Goal: Task Accomplishment & Management: Use online tool/utility

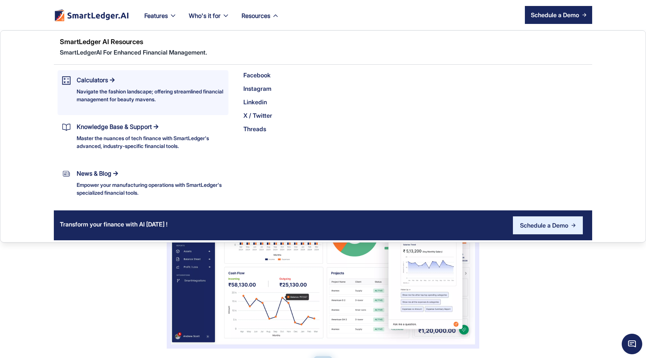
click at [103, 95] on div "Navigate the fashion landscape; offering streamlined financial management for b…" at bounding box center [150, 96] width 147 height 16
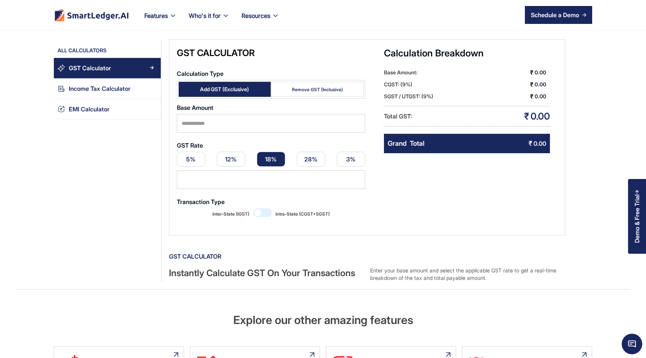
click at [111, 91] on div "Income Tax Calculator" at bounding box center [100, 89] width 62 height 10
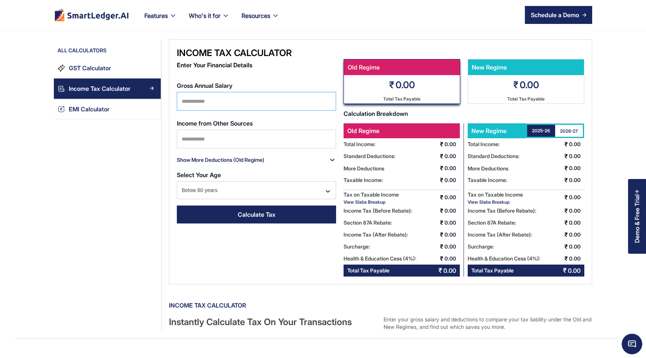
click at [264, 107] on input "Gross Annual Salary" at bounding box center [256, 101] width 159 height 19
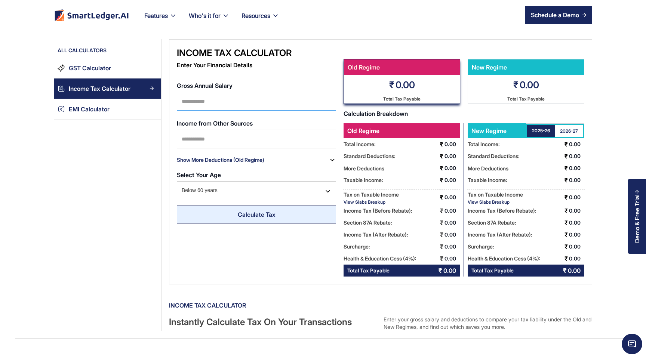
type input "*******"
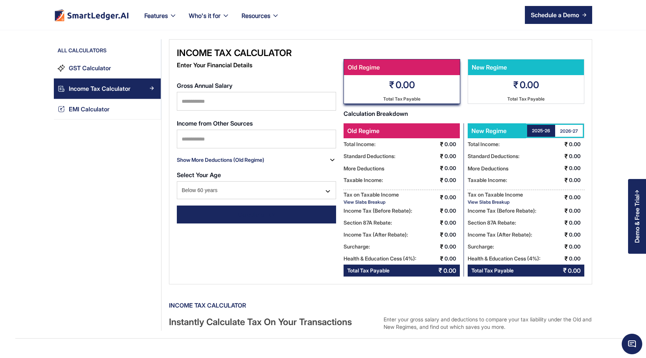
click at [275, 214] on div "Calculate Tax" at bounding box center [257, 214] width 38 height 9
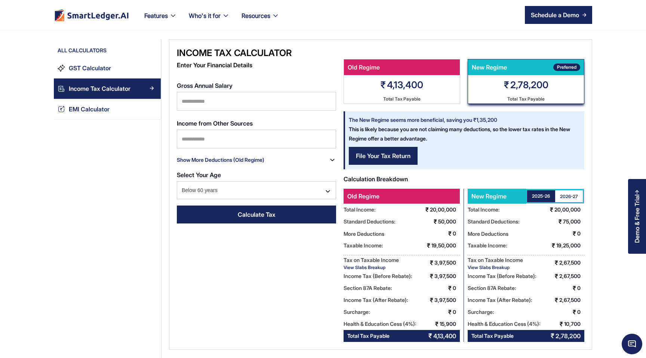
click at [576, 205] on div "20,00,000" at bounding box center [570, 210] width 30 height 12
click at [572, 195] on div "2026-27" at bounding box center [569, 196] width 18 height 6
click at [549, 194] on div "2025-26" at bounding box center [541, 196] width 18 height 6
click at [571, 194] on div "2026-27" at bounding box center [569, 196] width 18 height 6
click at [548, 199] on link "2025-26" at bounding box center [541, 196] width 28 height 12
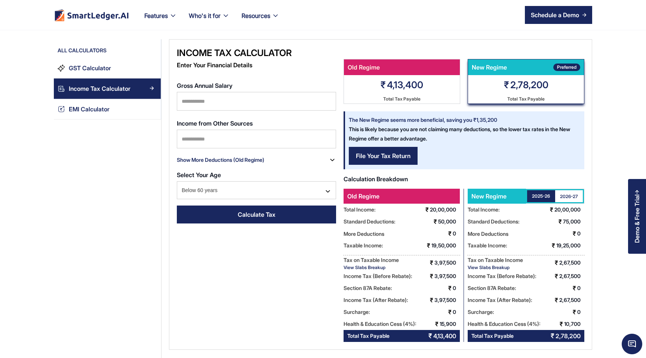
click at [573, 195] on div "2026-27" at bounding box center [569, 196] width 18 height 6
click at [549, 197] on div "2025-26" at bounding box center [541, 196] width 18 height 6
click at [560, 195] on div "2026-27" at bounding box center [569, 196] width 18 height 6
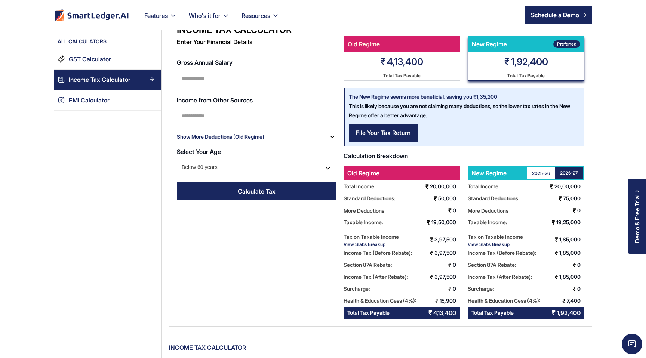
scroll to position [22, 0]
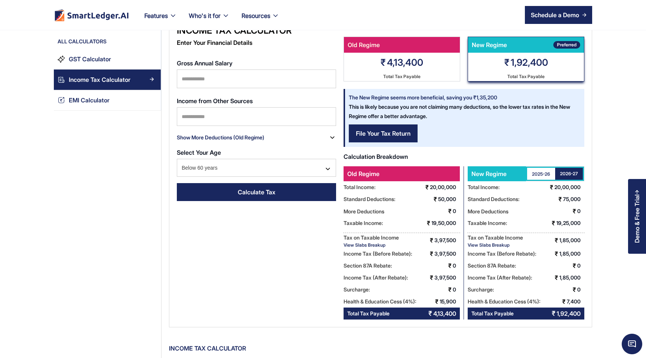
click at [490, 247] on div "View Slabs Breakup" at bounding box center [495, 245] width 55 height 6
click at [492, 244] on div "View Slabs Breakup" at bounding box center [495, 245] width 55 height 6
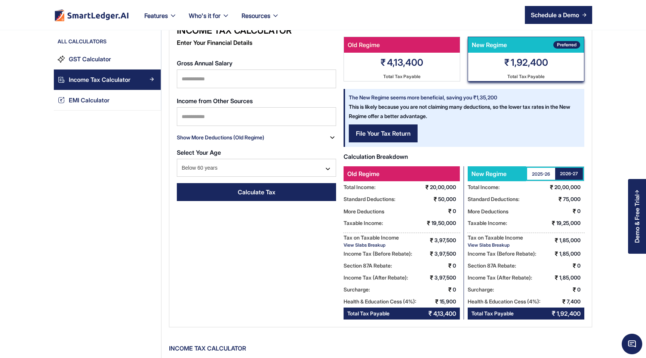
click at [374, 246] on div "View Slabs Breakup" at bounding box center [371, 245] width 55 height 6
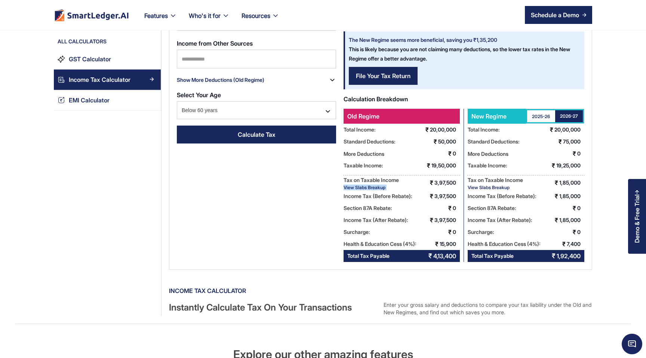
scroll to position [95, 0]
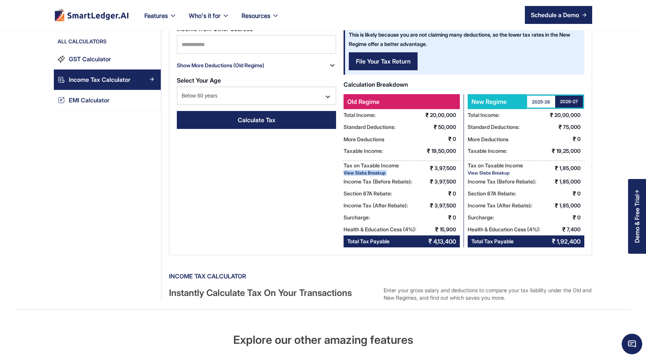
click at [368, 175] on div "View Slabs Breakup" at bounding box center [371, 173] width 55 height 6
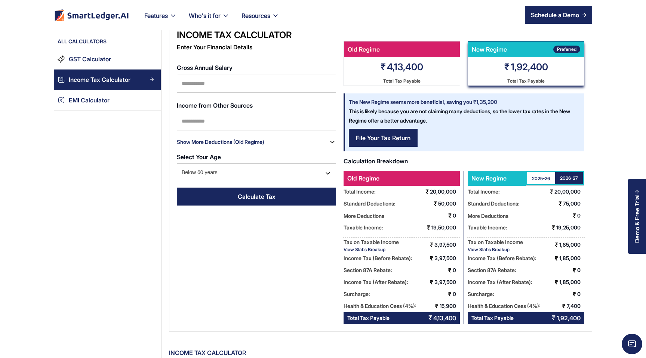
scroll to position [0, 0]
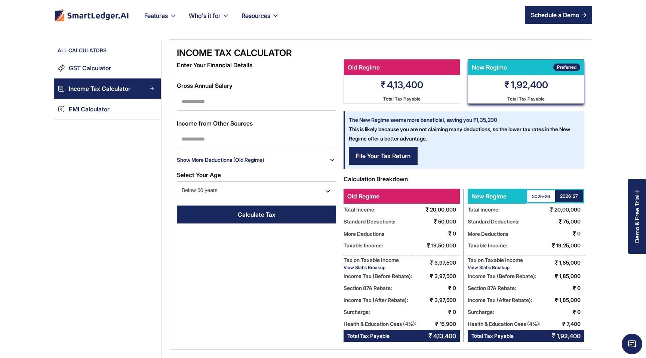
click at [544, 191] on link "2025-26" at bounding box center [541, 196] width 28 height 12
click at [570, 191] on link "2026-27" at bounding box center [569, 196] width 28 height 12
click at [548, 195] on div "2025-26" at bounding box center [541, 196] width 18 height 6
click at [570, 197] on div "2026-27" at bounding box center [569, 196] width 18 height 6
click at [259, 209] on link "Calculate Tax" at bounding box center [256, 215] width 159 height 18
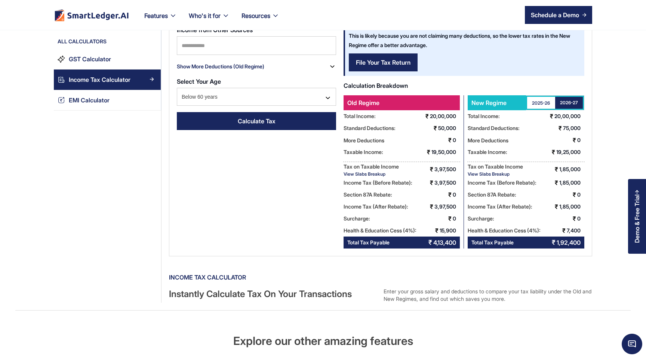
scroll to position [110, 0]
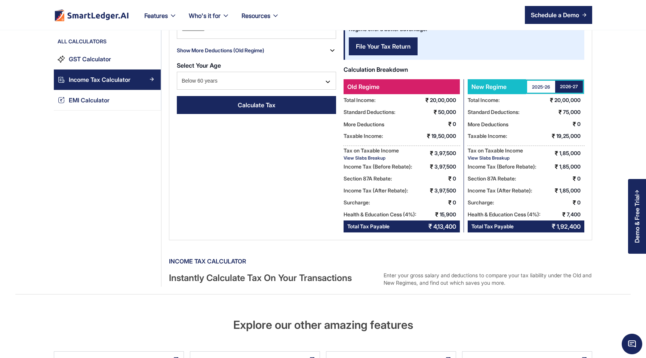
click at [542, 89] on div "2025-26" at bounding box center [541, 87] width 18 height 6
click at [566, 84] on div "2026-27" at bounding box center [569, 87] width 18 height 6
click at [544, 88] on div "2025-26" at bounding box center [541, 87] width 18 height 6
click at [569, 86] on div "2026-27" at bounding box center [569, 87] width 18 height 6
click at [359, 160] on div "View Slabs Breakup" at bounding box center [371, 158] width 55 height 6
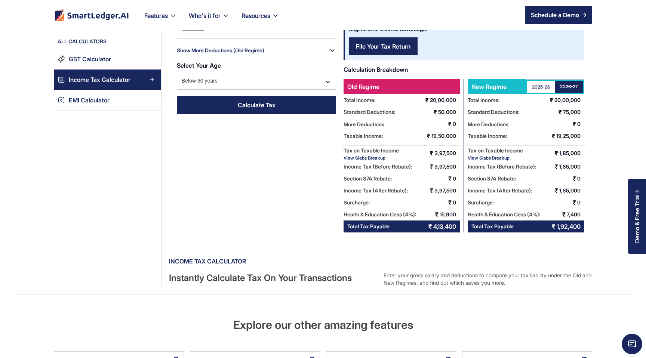
click at [497, 156] on div "View Slabs Breakup" at bounding box center [495, 158] width 55 height 6
click at [365, 154] on div "Tax on Taxable Income" at bounding box center [371, 150] width 55 height 9
click at [365, 156] on div "View Slabs Breakup" at bounding box center [371, 158] width 55 height 6
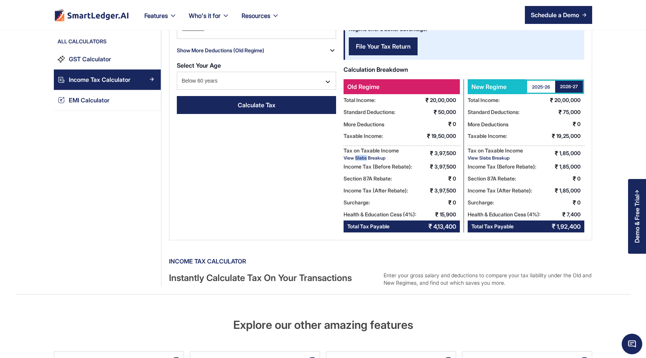
click at [484, 156] on div "View Slabs Breakup" at bounding box center [495, 158] width 55 height 6
click at [543, 82] on link "2025-26" at bounding box center [541, 87] width 28 height 12
click at [570, 84] on div "2026-27" at bounding box center [569, 87] width 18 height 6
click at [543, 88] on div "2025-26" at bounding box center [541, 87] width 18 height 6
click at [374, 159] on div "View Slabs Breakup" at bounding box center [371, 158] width 55 height 6
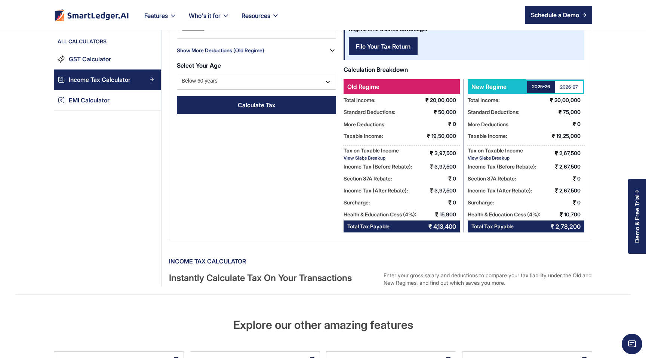
click at [485, 154] on div "Tax on Taxable Income" at bounding box center [495, 150] width 55 height 9
click at [484, 156] on div "View Slabs Breakup" at bounding box center [495, 158] width 55 height 6
click at [373, 154] on div "Tax on Taxable Income" at bounding box center [371, 150] width 55 height 9
click at [374, 155] on div "Income Tax (Before Rebate):" at bounding box center [371, 150] width 55 height 9
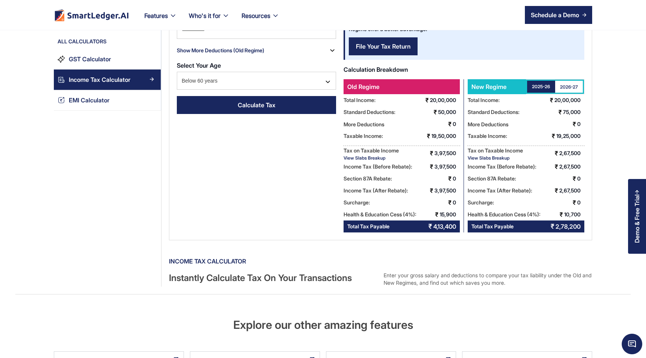
click at [374, 155] on div "Income Tax (Before Rebate):" at bounding box center [371, 150] width 55 height 9
click at [373, 155] on div "Income Tax (Before Rebate):" at bounding box center [371, 150] width 55 height 9
click at [373, 159] on div "View Slabs Breakup" at bounding box center [371, 158] width 55 height 6
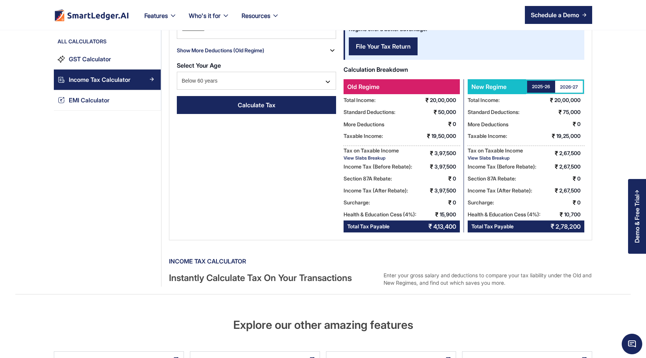
click at [488, 153] on div "Tax on Taxable Income" at bounding box center [495, 150] width 55 height 9
click at [488, 154] on div "Tax on Taxable Income" at bounding box center [495, 150] width 55 height 9
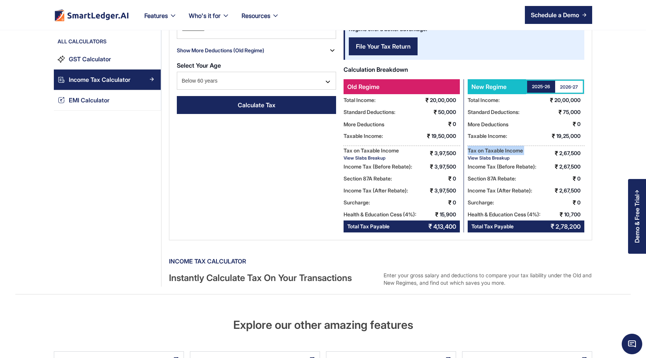
click at [488, 154] on div "Tax on Taxable Income" at bounding box center [495, 150] width 55 height 9
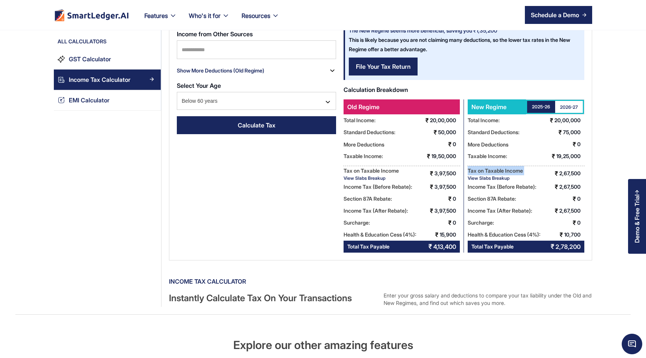
scroll to position [116, 0]
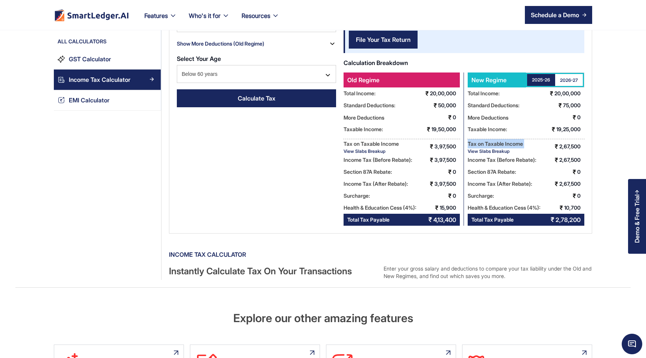
click at [477, 148] on div "Income Tax (Before Rebate):" at bounding box center [495, 143] width 55 height 9
click at [480, 148] on div "Income Tax (Before Rebate):" at bounding box center [495, 143] width 55 height 9
click at [481, 153] on div "View Slabs Breakup" at bounding box center [495, 151] width 55 height 6
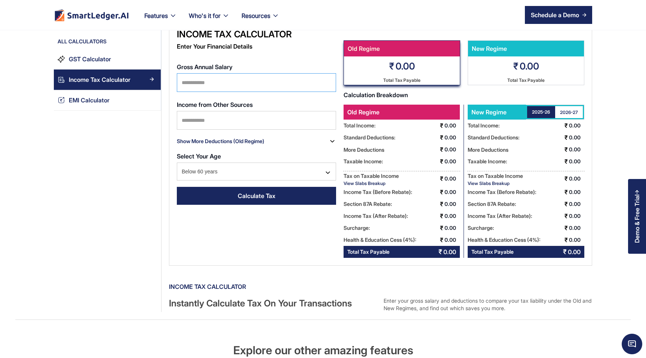
click at [229, 76] on input "Gross Annual Salary" at bounding box center [256, 82] width 159 height 19
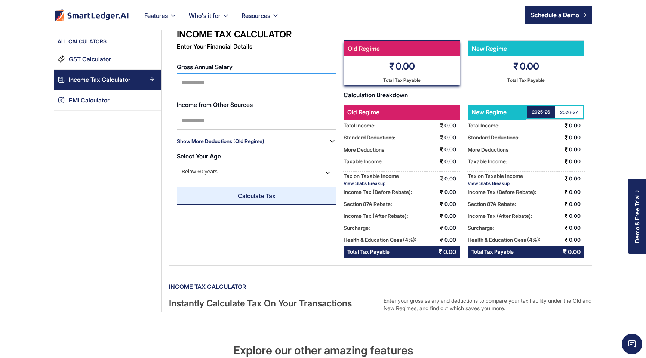
type input "*******"
click at [258, 211] on div "Income Tax Calculator Enter Your Financial Details Gross Annual Salary ******* …" at bounding box center [256, 122] width 159 height 189
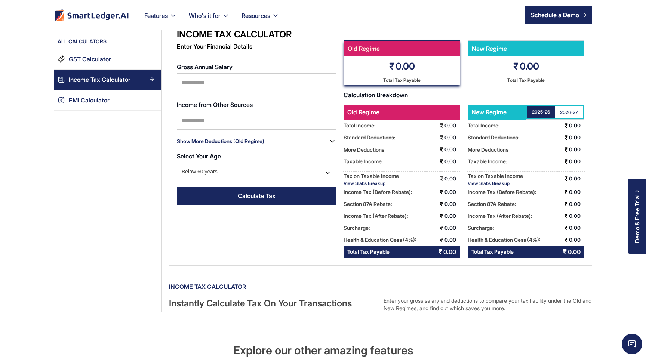
click at [259, 204] on link "Calculate Tax" at bounding box center [256, 196] width 159 height 18
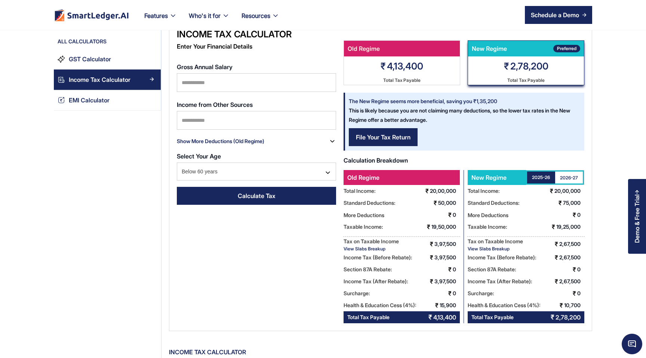
click at [381, 246] on div "Income Tax (Before Rebate):" at bounding box center [371, 241] width 55 height 9
click at [381, 250] on div "View Slabs Breakup" at bounding box center [371, 249] width 55 height 6
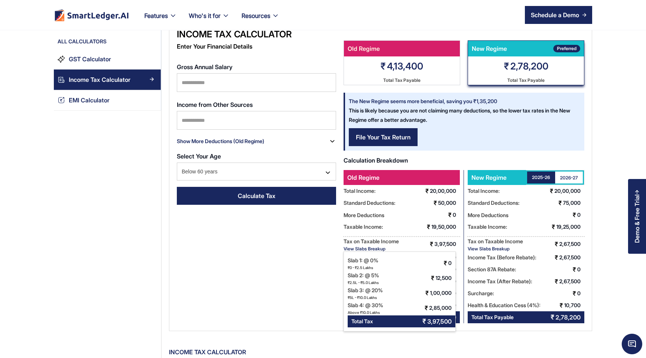
click at [381, 250] on div "View Slabs Breakup" at bounding box center [371, 249] width 55 height 6
click at [482, 246] on div "Income Tax (Before Rebate):" at bounding box center [495, 241] width 55 height 9
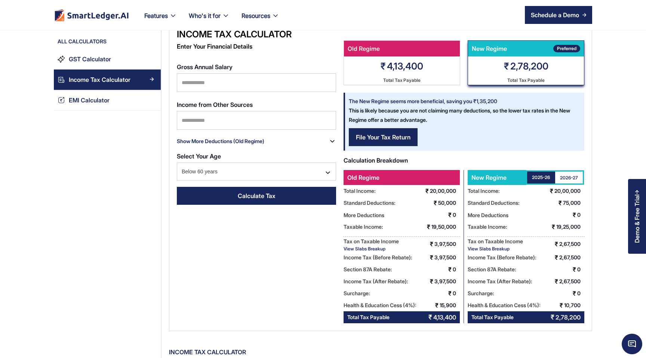
click at [482, 246] on div "Income Tax (Before Rebate):" at bounding box center [495, 241] width 55 height 9
click at [482, 250] on div "View Slabs Breakup" at bounding box center [495, 249] width 55 height 6
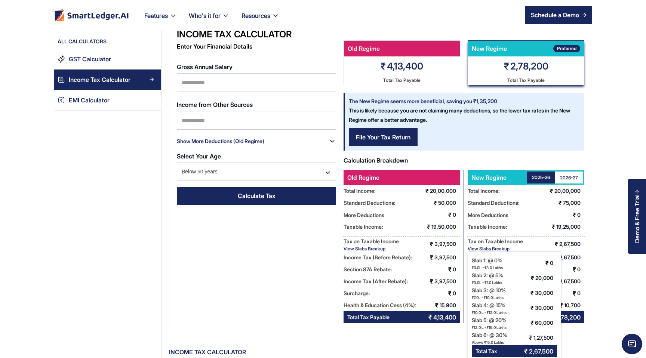
click at [482, 250] on div "View Slabs Breakup" at bounding box center [495, 249] width 55 height 6
click at [545, 233] on div "New Regime 2025-26 2026-27 Total Income: ₹ 20,00,000 Standard Deductions: ₹ 75,…" at bounding box center [524, 246] width 120 height 153
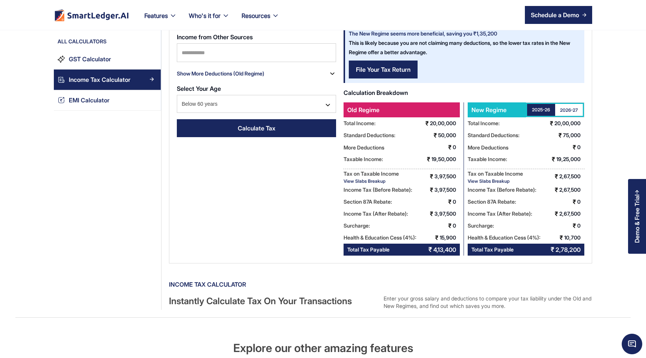
scroll to position [88, 0]
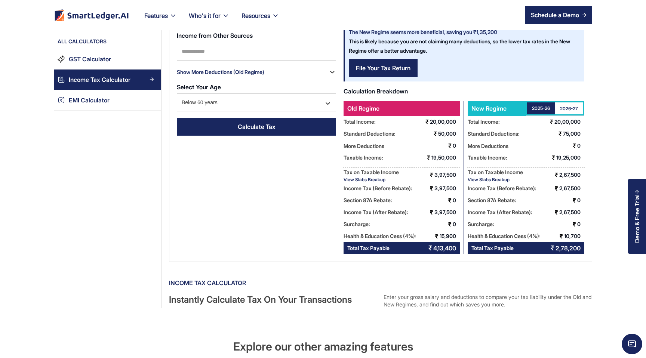
click at [490, 179] on div "View Slabs Breakup" at bounding box center [495, 180] width 55 height 6
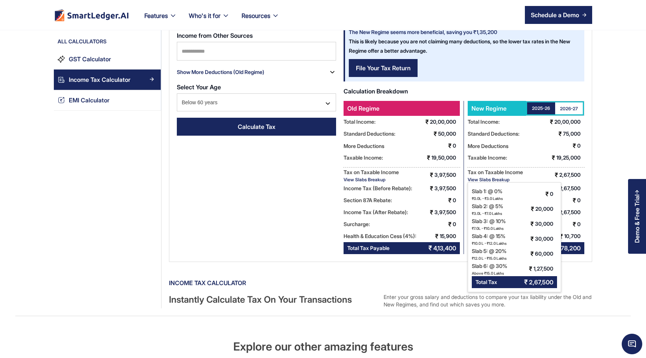
click at [490, 179] on div "View Slabs Breakup" at bounding box center [495, 180] width 55 height 6
click at [521, 157] on div "Taxable Income: ₹ 19,25,000" at bounding box center [526, 158] width 117 height 12
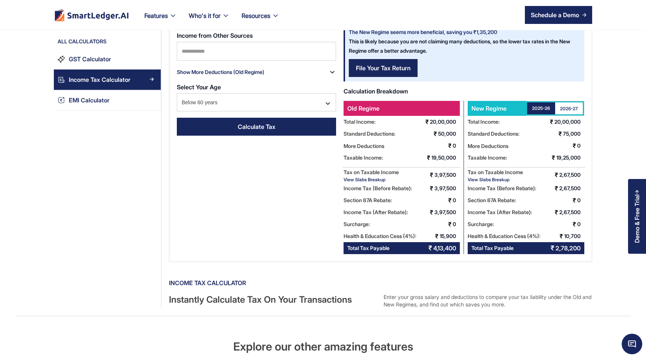
click at [364, 178] on div "View Slabs Breakup" at bounding box center [371, 180] width 55 height 6
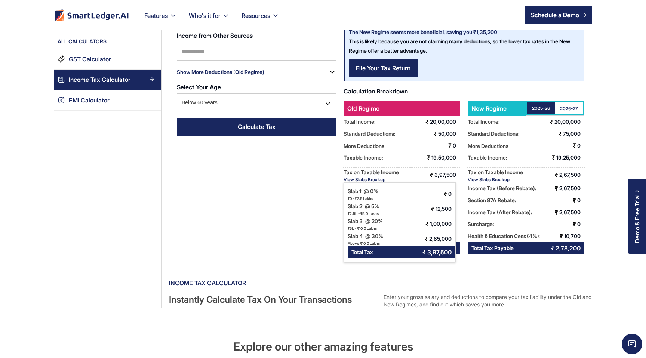
click at [364, 178] on div "View Slabs Breakup" at bounding box center [371, 180] width 55 height 6
click at [408, 175] on div "Tax on Taxable Income View Slabs Breakup Slab 1: @ 0% ₹0 - ₹2.5 Lakhs ₹ 0 Slab …" at bounding box center [402, 175] width 116 height 15
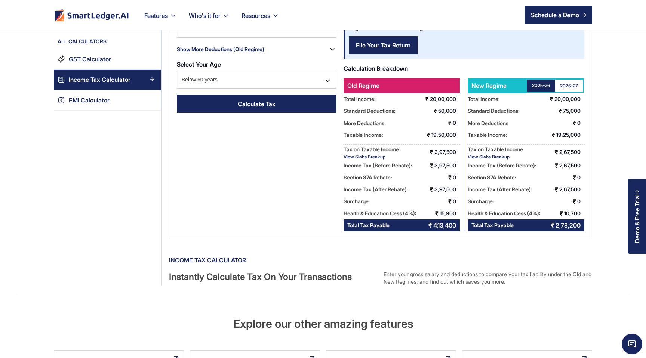
scroll to position [94, 0]
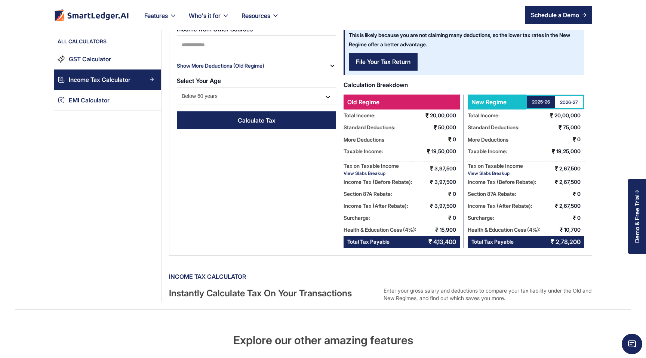
click at [377, 171] on div "View Slabs Breakup" at bounding box center [371, 174] width 55 height 6
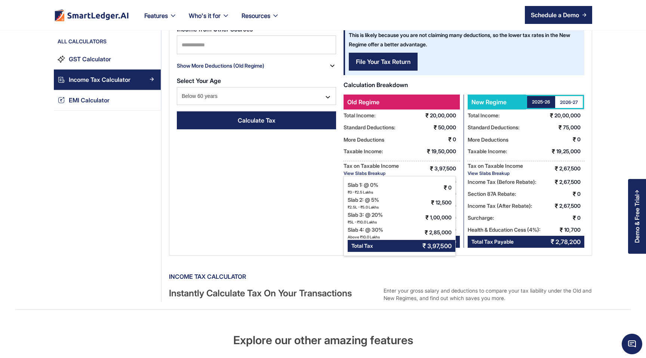
click at [377, 171] on div "View Slabs Breakup" at bounding box center [371, 174] width 55 height 6
click at [402, 159] on div "Old Regime Total Income: ₹ 20,00,000 Standard Deductions: ₹ 50,000 More Deducti…" at bounding box center [404, 171] width 120 height 153
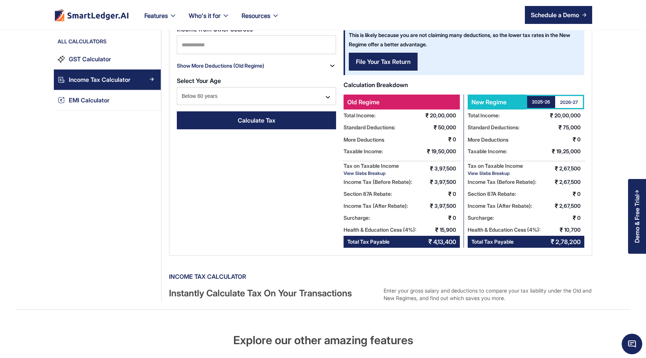
click at [574, 100] on div "2026-27" at bounding box center [569, 102] width 18 height 6
click at [496, 171] on div "View Slabs Breakup" at bounding box center [495, 174] width 55 height 6
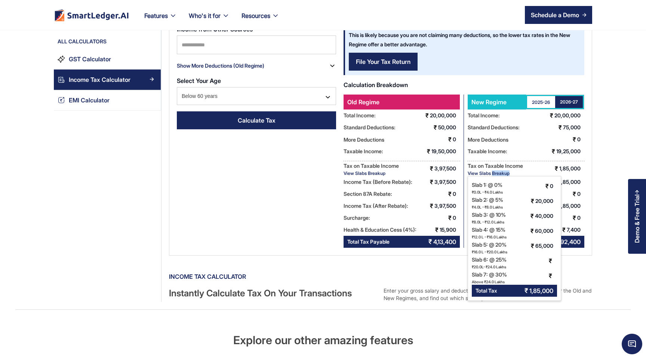
click at [512, 136] on div "More Deductions View More Deductions ₹ 0" at bounding box center [526, 140] width 117 height 12
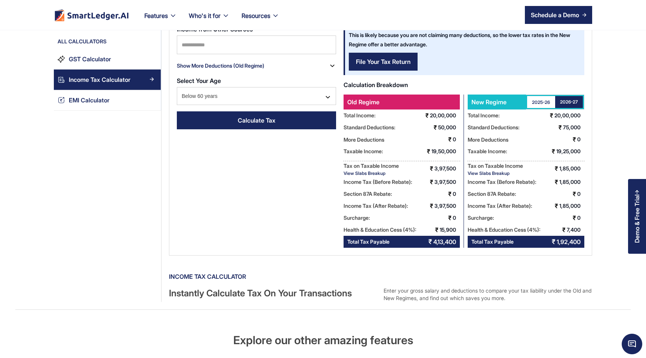
click at [543, 98] on link "2025-26" at bounding box center [541, 102] width 28 height 12
click at [361, 173] on div "View Slabs Breakup" at bounding box center [371, 174] width 55 height 6
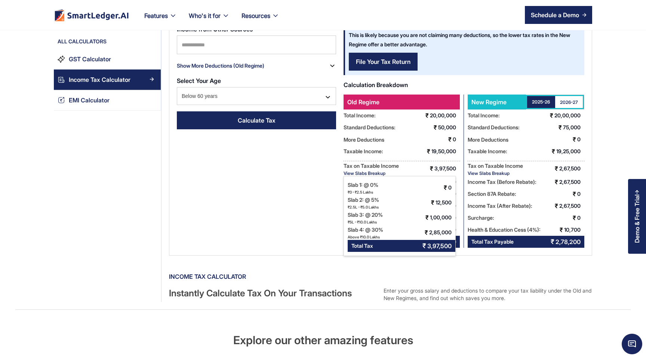
click at [361, 173] on div "View Slabs Breakup" at bounding box center [371, 174] width 55 height 6
click at [491, 134] on div "More Deductions View More Deductions ₹ 0" at bounding box center [526, 140] width 117 height 12
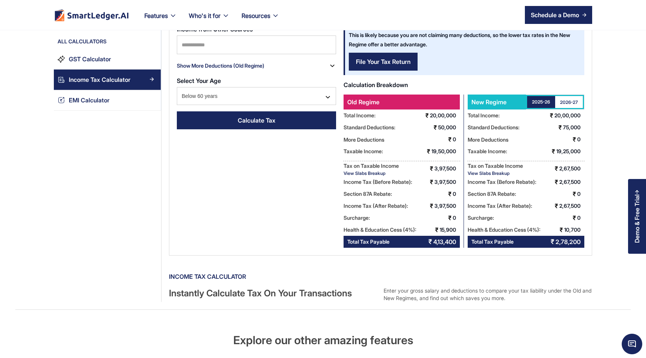
click at [497, 174] on div "View Slabs Breakup" at bounding box center [495, 174] width 55 height 6
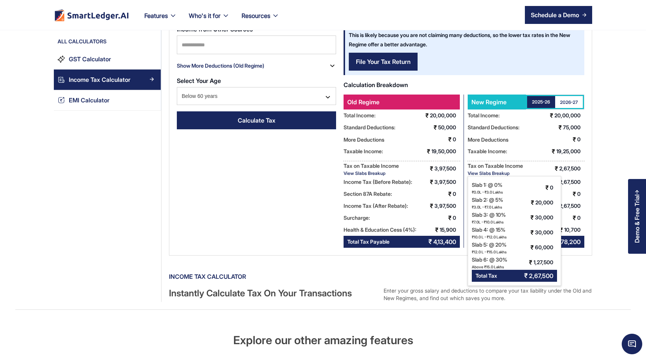
click at [497, 174] on div "View Slabs Breakup" at bounding box center [495, 174] width 55 height 6
click at [489, 169] on div "Tax on Taxable Income" at bounding box center [495, 165] width 55 height 9
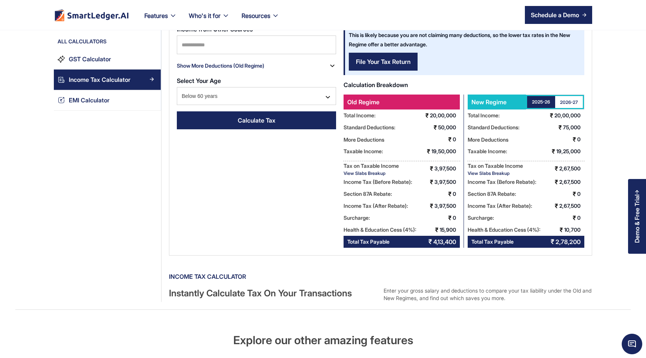
click at [487, 173] on div "View Slabs Breakup" at bounding box center [495, 174] width 55 height 6
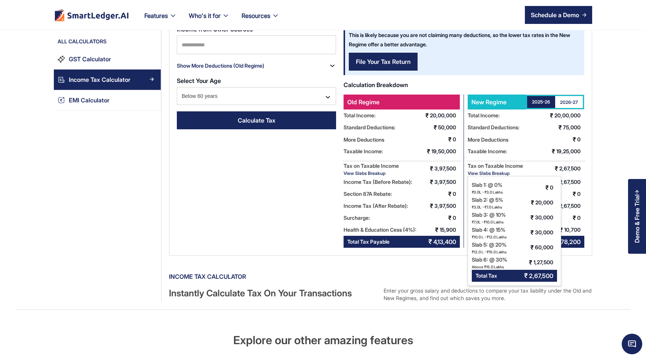
click at [502, 149] on div "Taxable Income:" at bounding box center [488, 152] width 40 height 12
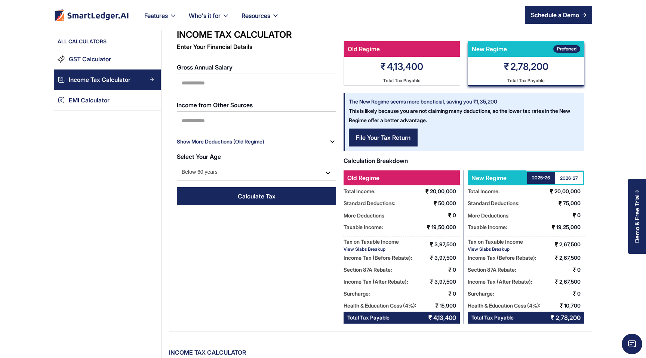
scroll to position [0, 0]
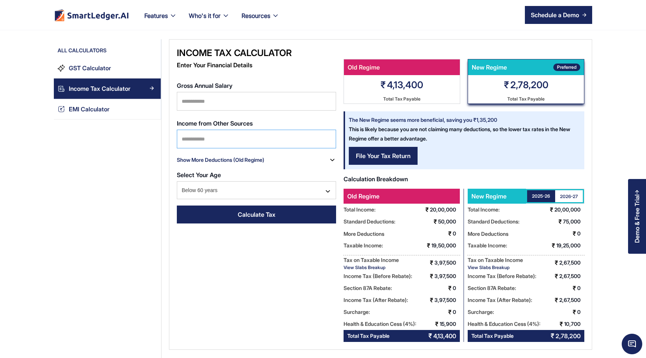
click at [244, 134] on input "Income from Other Sources" at bounding box center [256, 139] width 159 height 19
click at [388, 116] on div "The New Regime seems more beneficial, saving you ₹1,35,200 This is likely becau…" at bounding box center [463, 127] width 236 height 32
click at [398, 119] on strong "The New Regime seems more beneficial, saving you ₹1,35,200" at bounding box center [423, 120] width 148 height 6
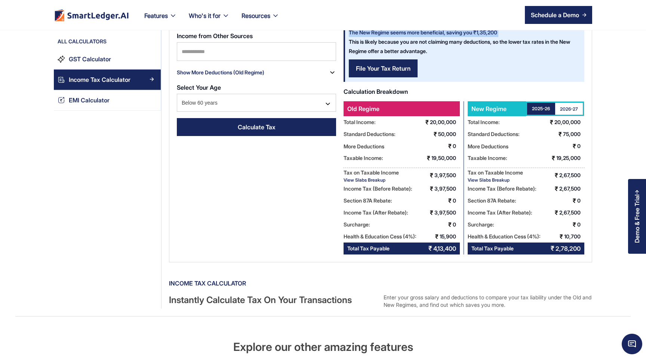
scroll to position [70, 0]
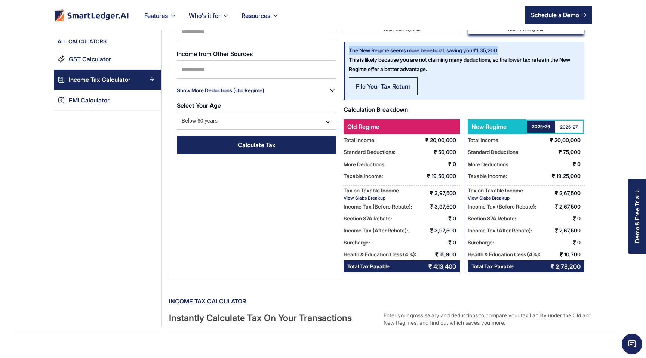
click at [399, 90] on div "File Your Tax Return" at bounding box center [383, 86] width 55 height 9
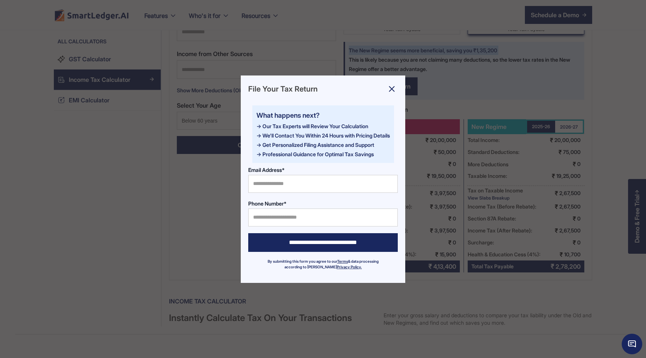
click at [429, 87] on div "**********" at bounding box center [323, 179] width 646 height 358
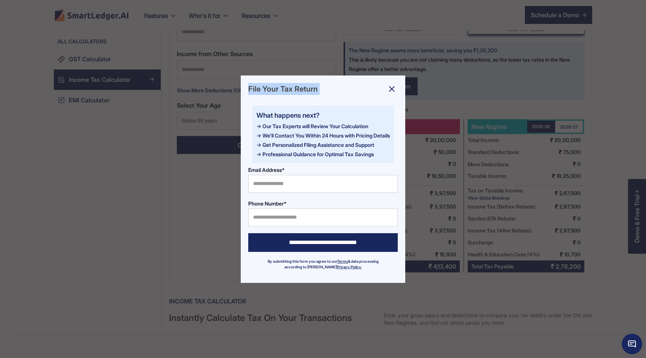
click at [445, 104] on div "**********" at bounding box center [323, 179] width 646 height 358
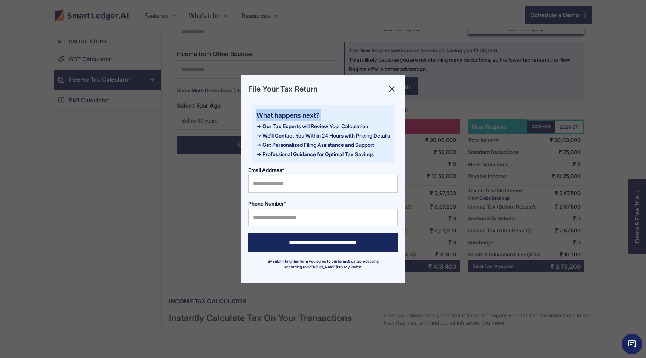
click at [452, 66] on div "**********" at bounding box center [323, 179] width 646 height 358
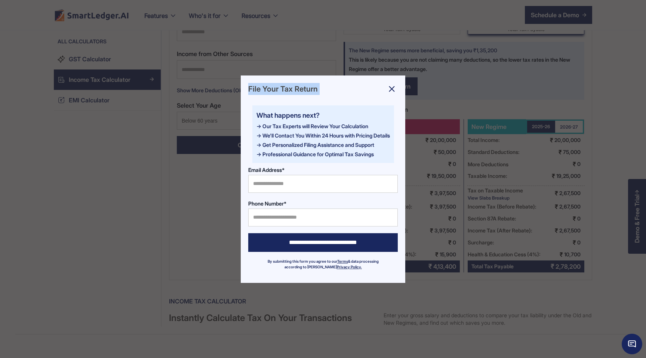
click at [452, 66] on div "**********" at bounding box center [323, 179] width 646 height 358
click at [429, 76] on div "**********" at bounding box center [323, 179] width 646 height 358
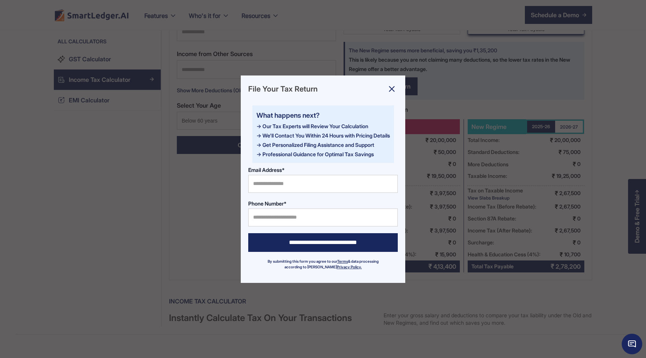
click at [429, 76] on div "**********" at bounding box center [323, 179] width 646 height 358
click at [395, 88] on img at bounding box center [392, 89] width 12 height 12
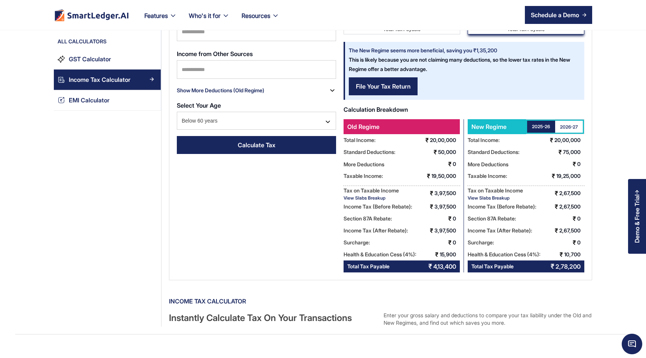
click at [487, 196] on div "View Slabs Breakup" at bounding box center [495, 198] width 55 height 6
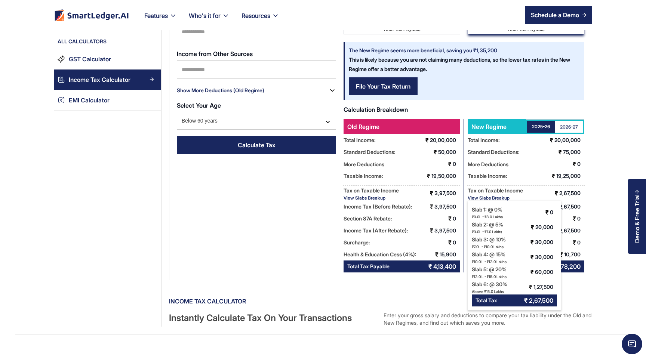
click at [385, 196] on div "View Slabs Breakup" at bounding box center [371, 198] width 55 height 6
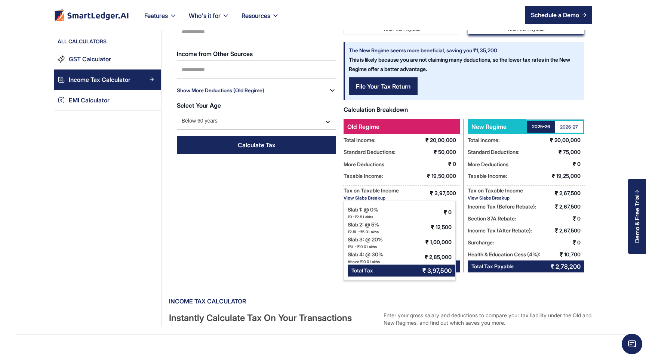
click at [432, 183] on div "Old Regime Total Income: ₹ 20,00,000 Standard Deductions: ₹ 50,000 More Deducti…" at bounding box center [404, 195] width 120 height 153
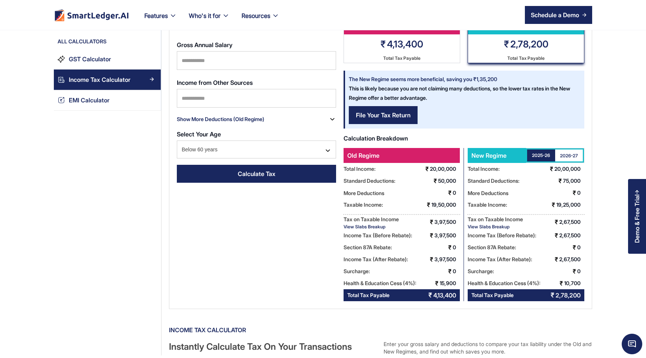
scroll to position [8, 0]
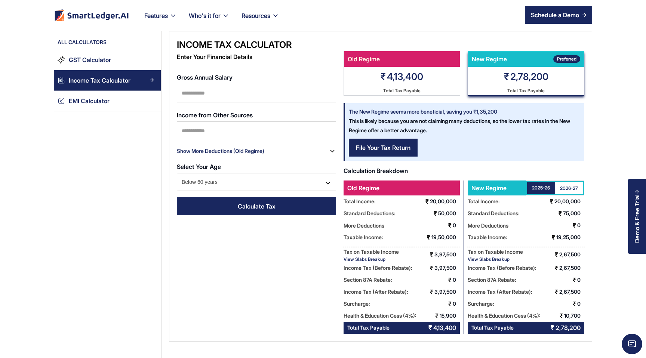
click at [268, 147] on div "Show More Deductions (Old Regime)" at bounding box center [256, 151] width 159 height 12
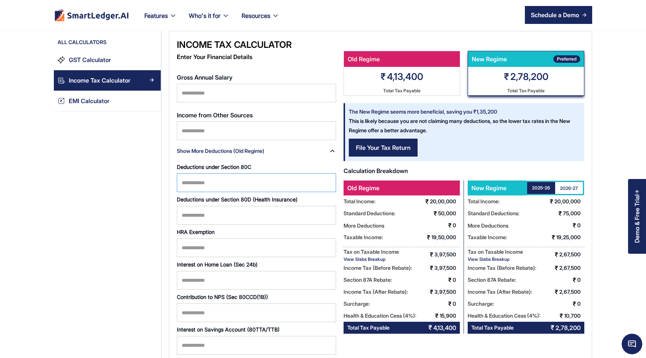
click at [228, 191] on input "Deductions under Section 80C" at bounding box center [256, 183] width 159 height 19
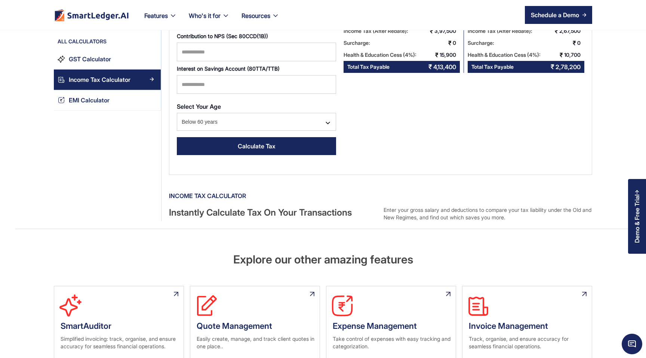
scroll to position [277, 0]
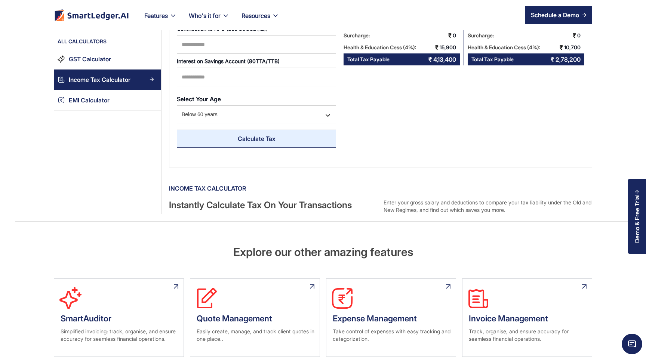
type input "******"
click at [261, 140] on div "Calculate Tax" at bounding box center [257, 138] width 38 height 9
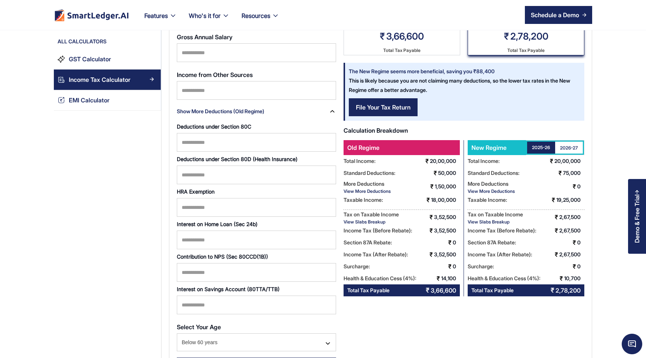
scroll to position [53, 0]
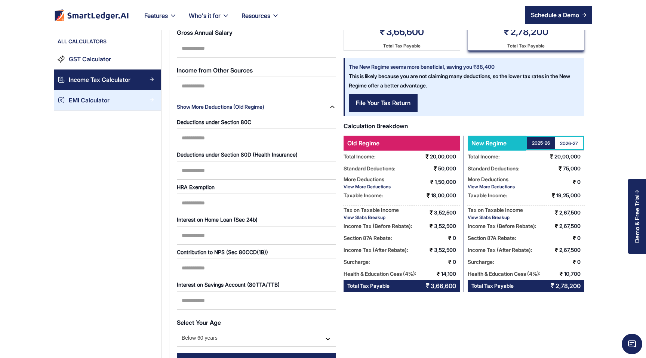
click at [80, 102] on div "EMI Calculator" at bounding box center [89, 100] width 41 height 10
click at [76, 100] on div "EMI Calculator" at bounding box center [89, 100] width 41 height 10
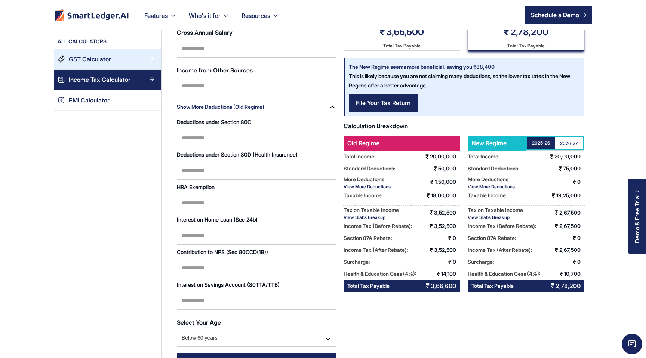
click at [86, 62] on div "GST Calculator" at bounding box center [90, 59] width 42 height 10
